Goal: Find specific page/section

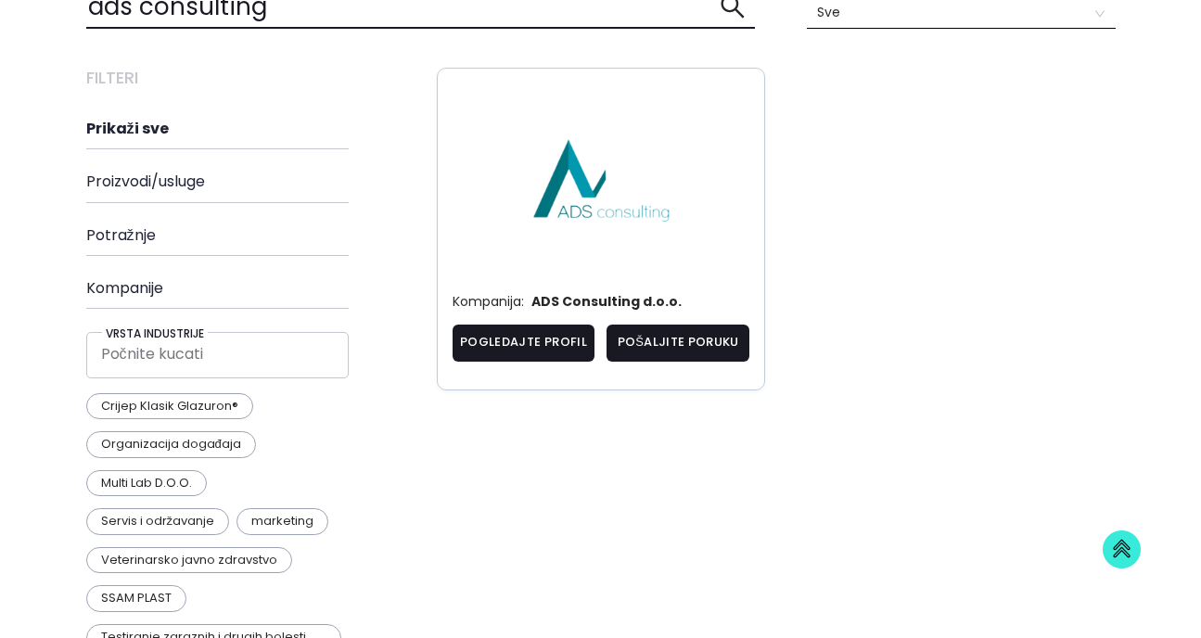
scroll to position [830, 1057]
